Goal: Task Accomplishment & Management: Use online tool/utility

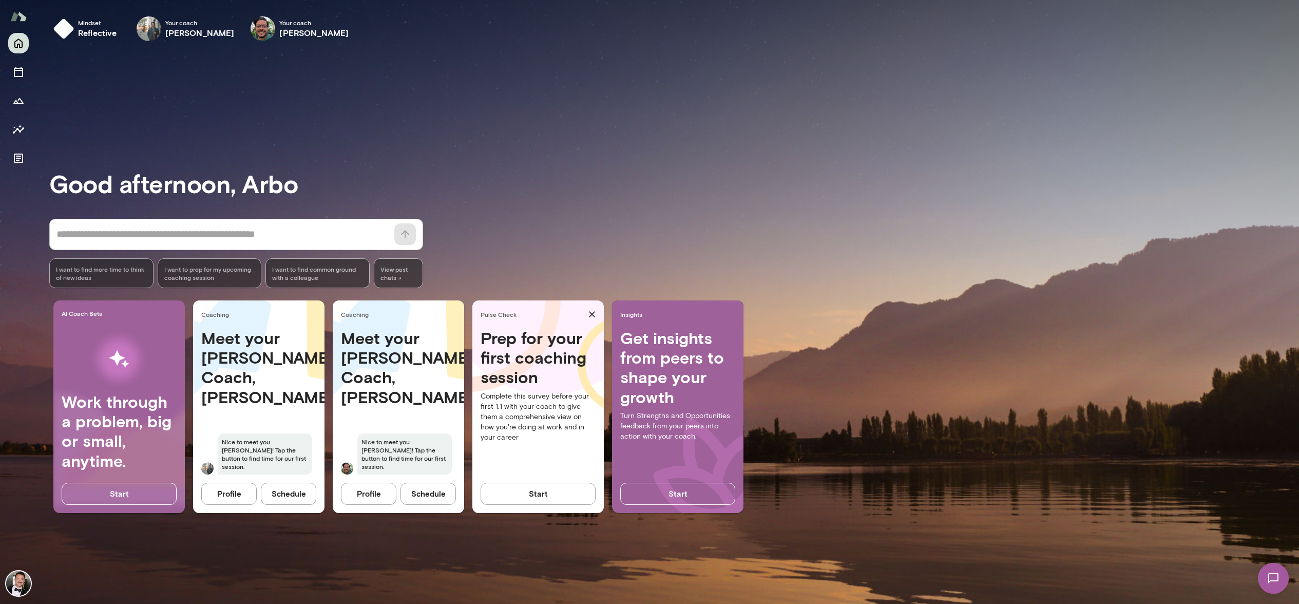
click at [282, 492] on button "Schedule" at bounding box center [288, 494] width 55 height 22
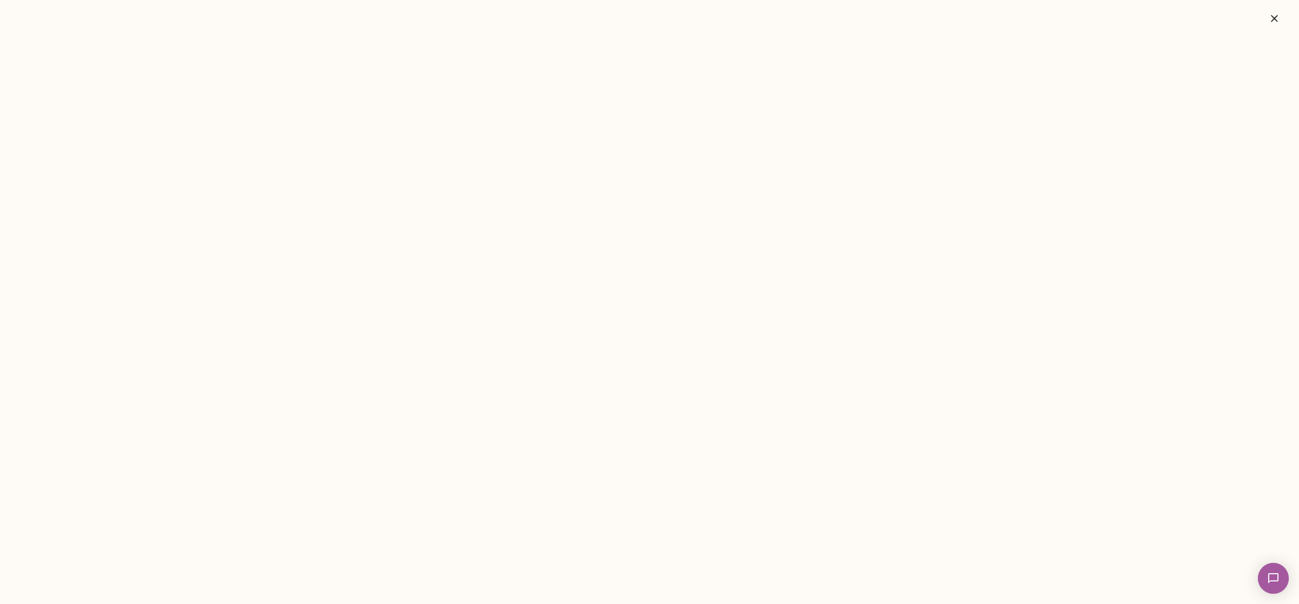
click at [1266, 570] on span "1" at bounding box center [1264, 571] width 4 height 9
click at [1266, 569] on span "1" at bounding box center [1264, 571] width 4 height 9
click at [1274, 581] on img at bounding box center [1273, 578] width 42 height 42
click at [97, 155] on div "Hi Arbo, Congrats on the promotion and managing. Love the goal to be the best m…" at bounding box center [77, 168] width 154 height 26
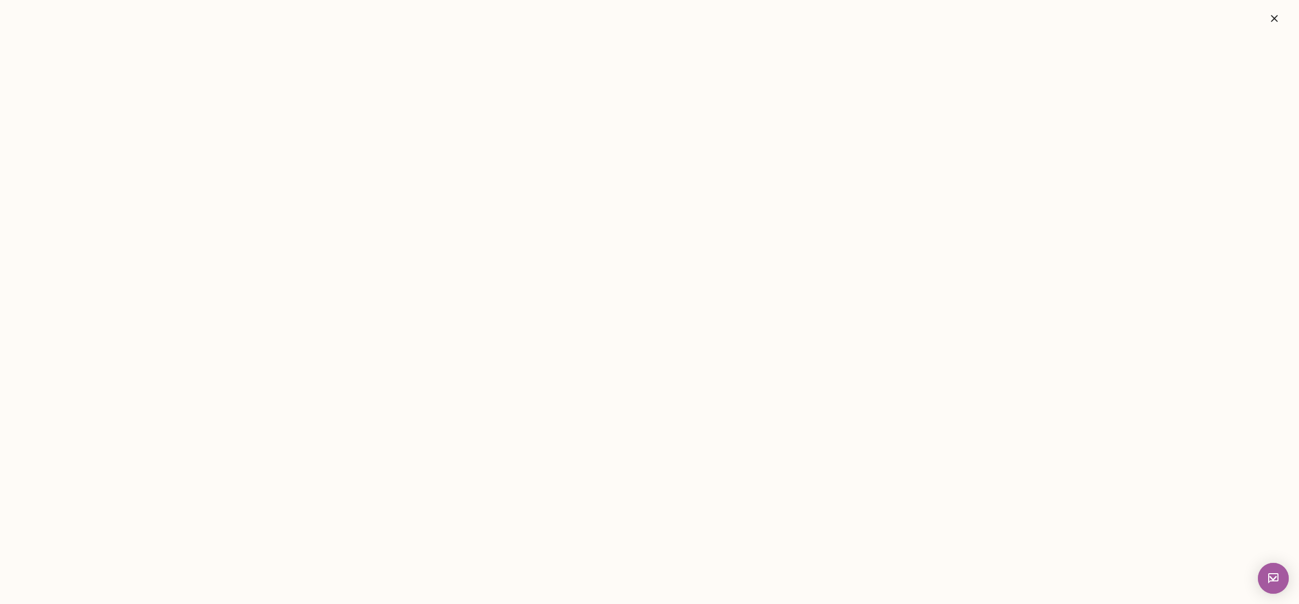
click at [81, 225] on div at bounding box center [105, 202] width 98 height 45
click at [72, 180] on div at bounding box center [105, 177] width 98 height 5
click at [49, 232] on icon at bounding box center [49, 232] width 0 height 0
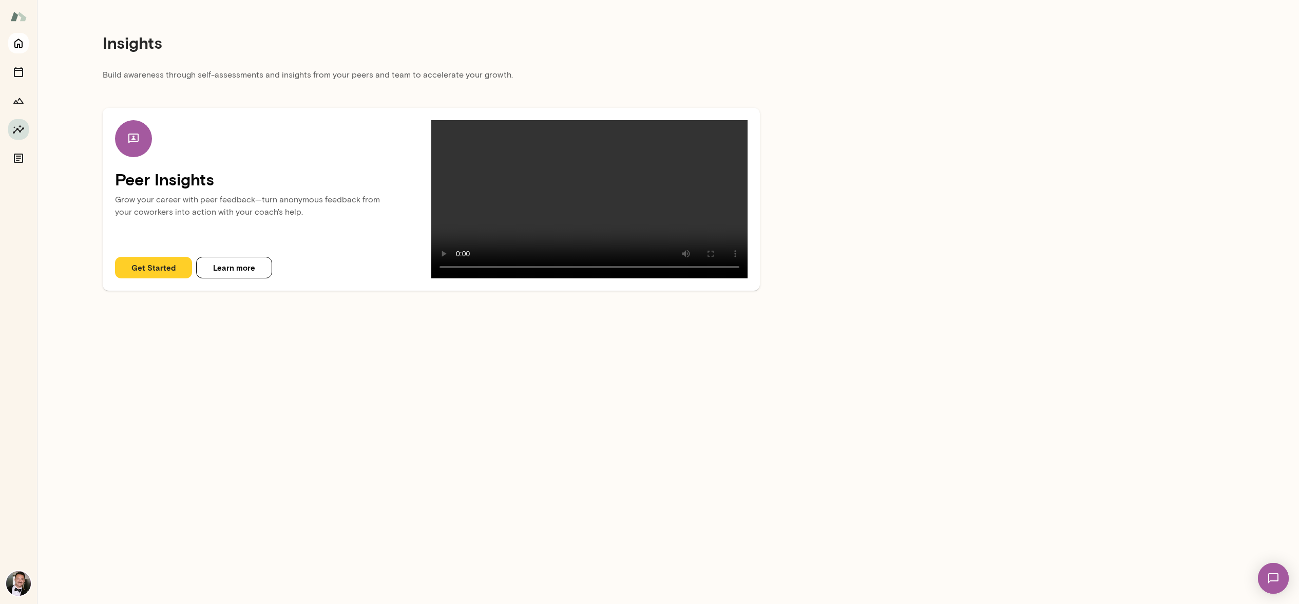
click at [19, 46] on icon "Home" at bounding box center [18, 43] width 8 height 9
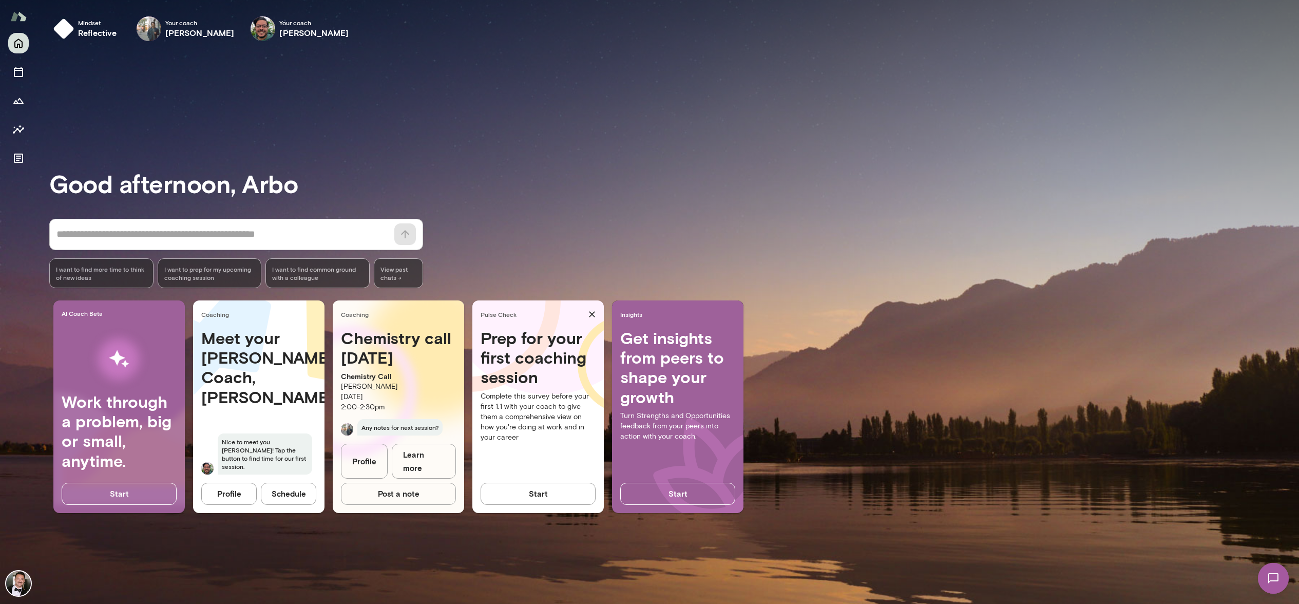
click at [225, 496] on button "Profile" at bounding box center [228, 494] width 55 height 22
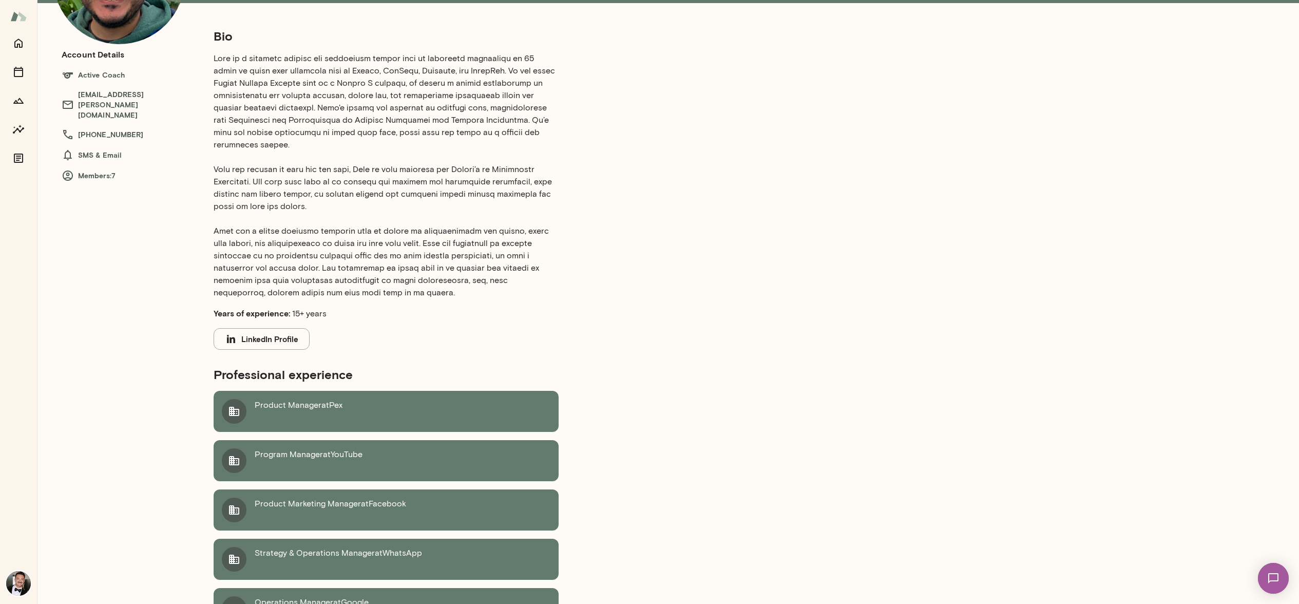
scroll to position [144, 0]
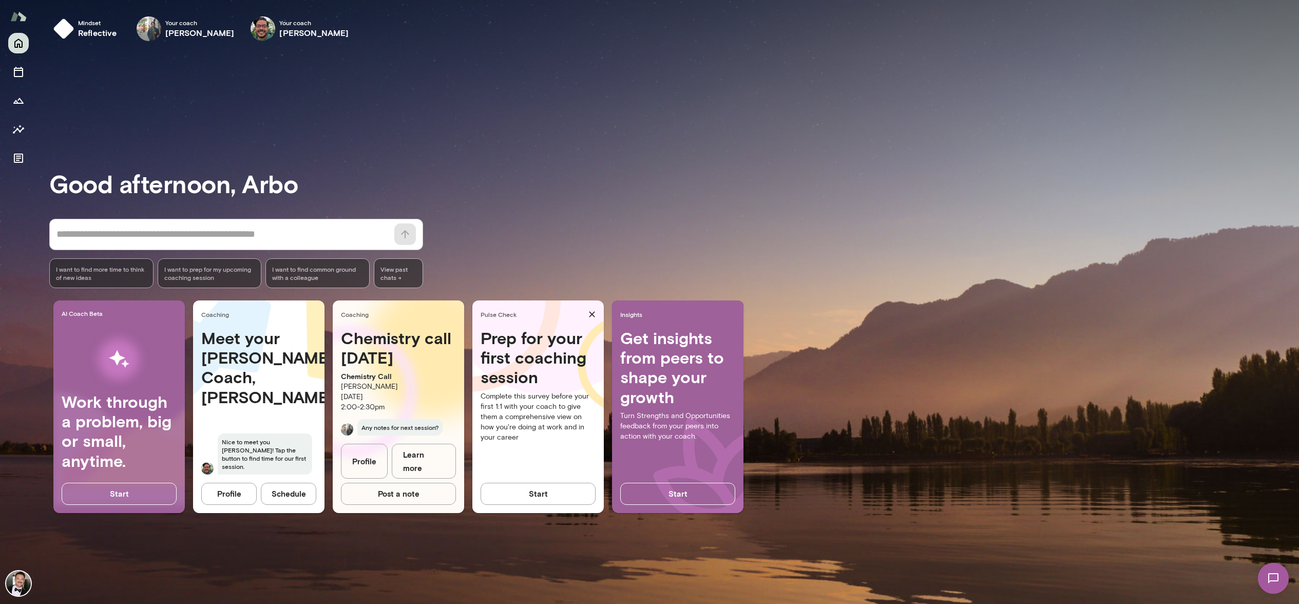
click at [311, 490] on button "Schedule" at bounding box center [288, 494] width 55 height 22
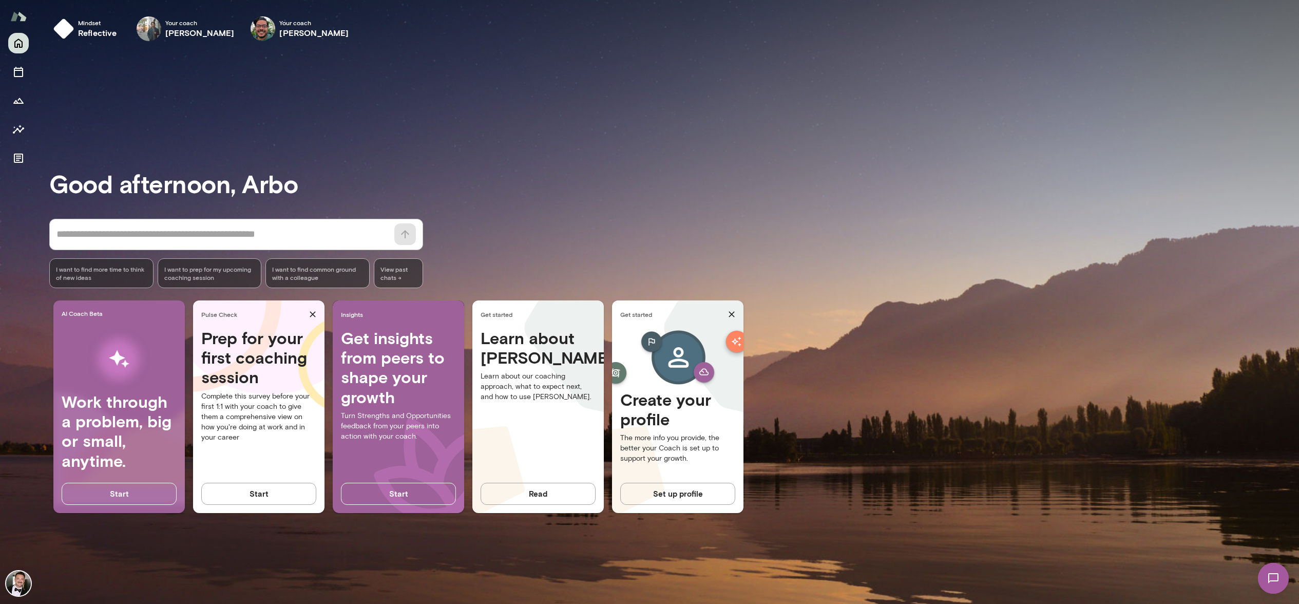
click at [285, 172] on h3 "Good afternoon, Arbo" at bounding box center [674, 183] width 1250 height 29
click at [309, 28] on h6 "[PERSON_NAME]" at bounding box center [313, 33] width 69 height 12
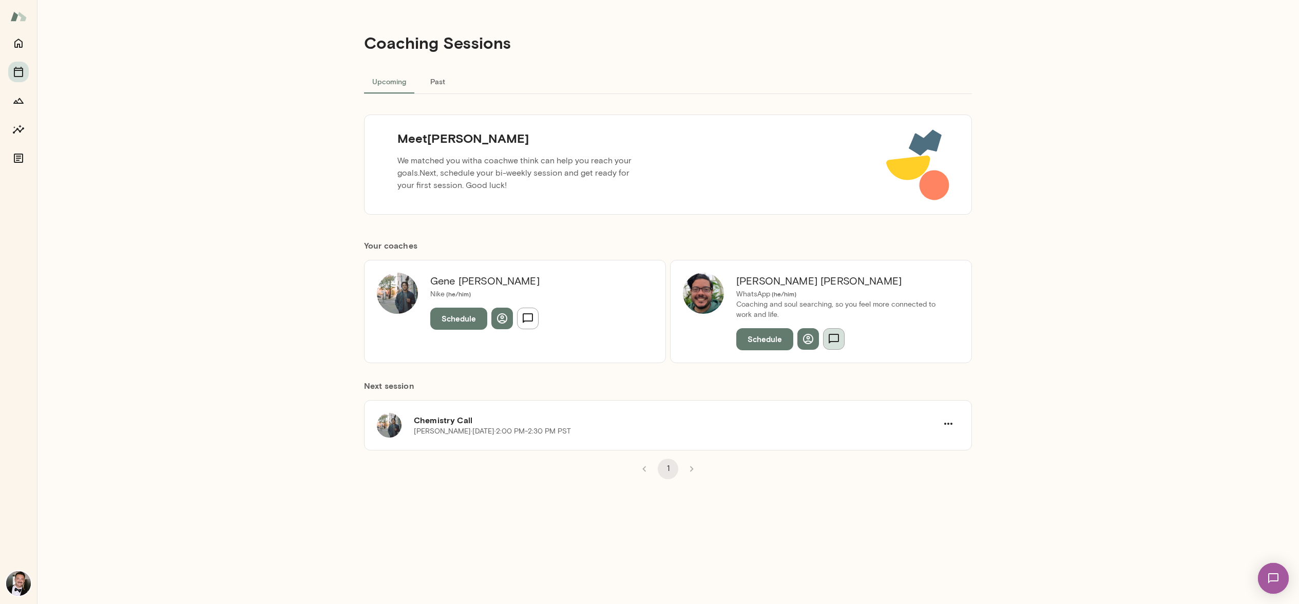
click at [836, 338] on icon "button" at bounding box center [834, 339] width 12 height 12
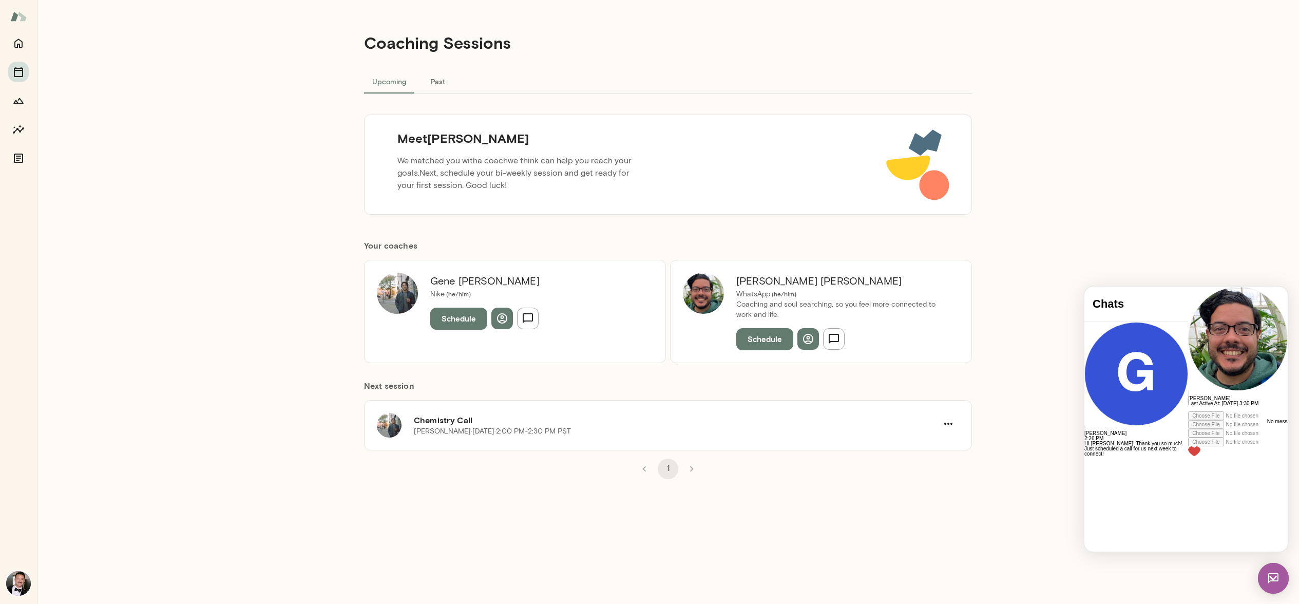
click at [1244, 267] on div "Coaching Sessions Upcoming Past Meet [PERSON_NAME] We matched you with a coach …" at bounding box center [668, 302] width 1262 height 604
click at [1067, 345] on div "Coaching Sessions Upcoming Past Meet [PERSON_NAME] We matched you with a coach …" at bounding box center [668, 302] width 1262 height 604
click at [1047, 359] on div "Coaching Sessions Upcoming Past Meet [PERSON_NAME] We matched you with a coach …" at bounding box center [668, 302] width 1262 height 604
drag, startPoint x: 1274, startPoint y: 580, endPoint x: 2514, endPoint y: 1080, distance: 1337.1
click at [1274, 580] on img at bounding box center [1273, 578] width 31 height 31
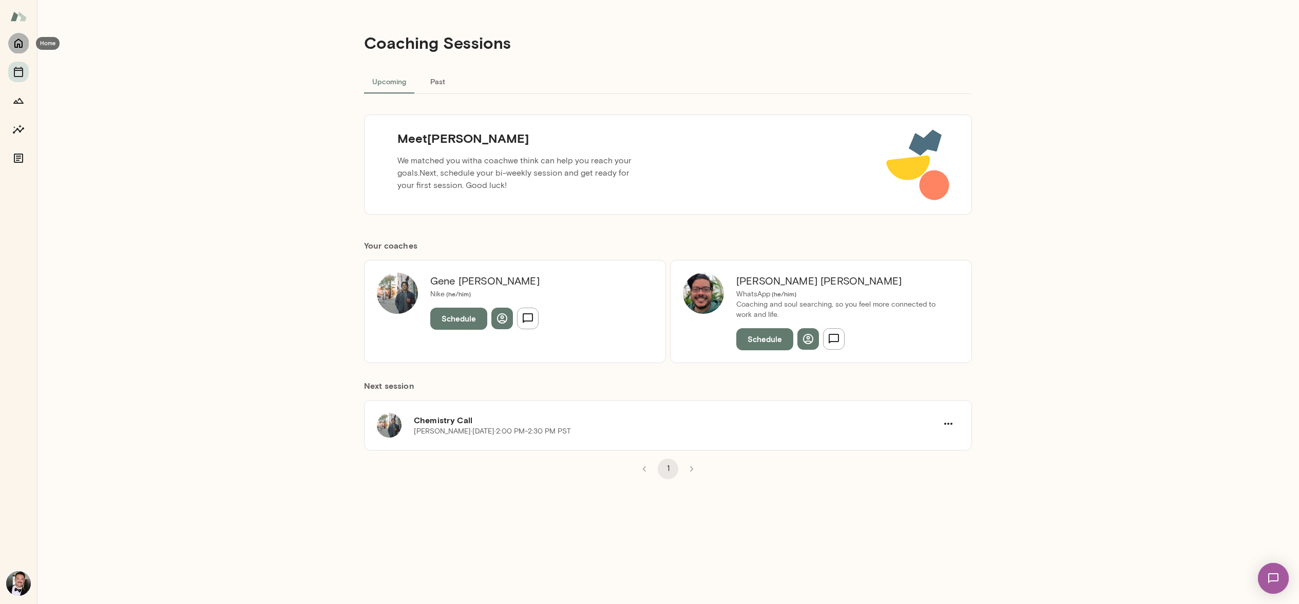
click at [21, 49] on icon "Home" at bounding box center [18, 43] width 12 height 12
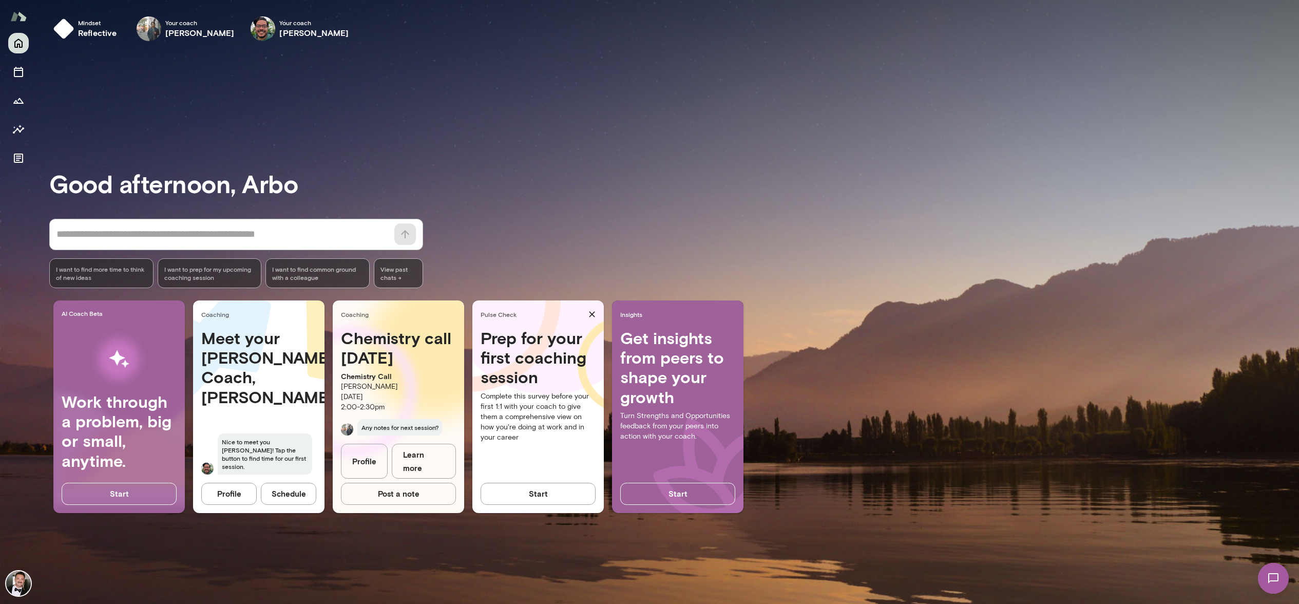
click at [561, 496] on button "Start" at bounding box center [538, 494] width 115 height 22
